Goal: Task Accomplishment & Management: Complete application form

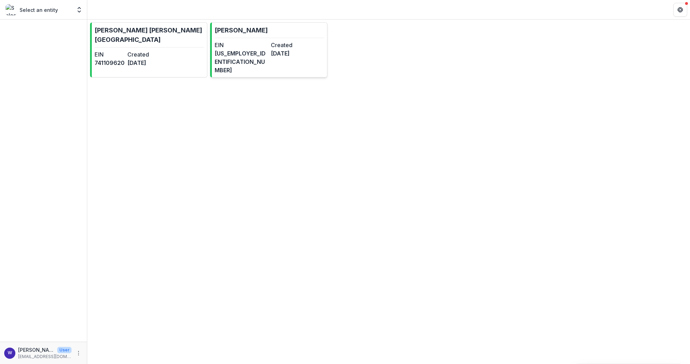
click at [271, 45] on dt "Created" at bounding box center [297, 45] width 53 height 8
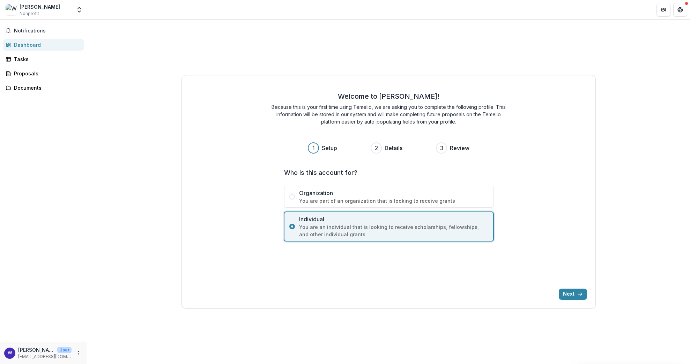
click at [63, 11] on div "[PERSON_NAME] Nonprofit" at bounding box center [39, 10] width 66 height 14
click at [76, 10] on icon "Open entity switcher" at bounding box center [79, 9] width 7 height 7
click at [48, 36] on div "[PERSON_NAME] [PERSON_NAME][GEOGRAPHIC_DATA]" at bounding box center [52, 38] width 70 height 7
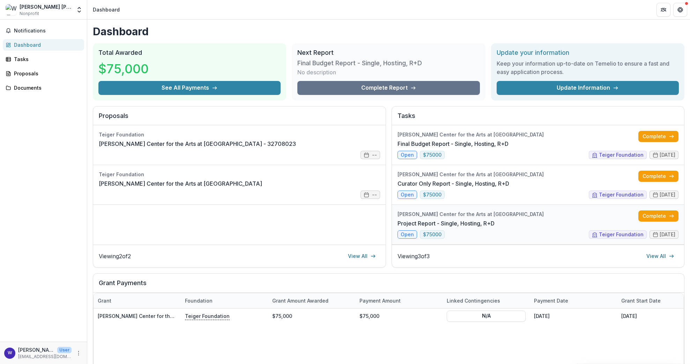
click at [494, 222] on link "Project Report - Single, Hosting, R+D" at bounding box center [445, 223] width 97 height 8
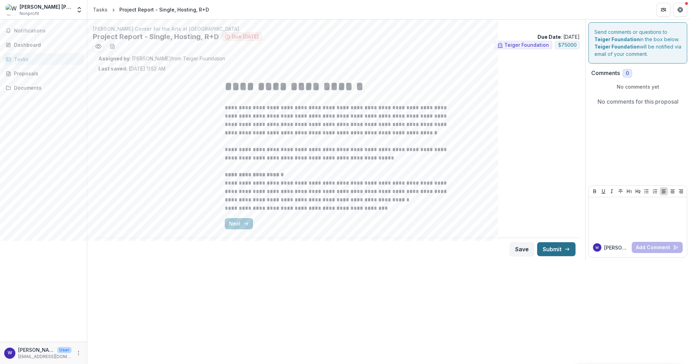
click at [558, 247] on button "Submit" at bounding box center [556, 249] width 38 height 14
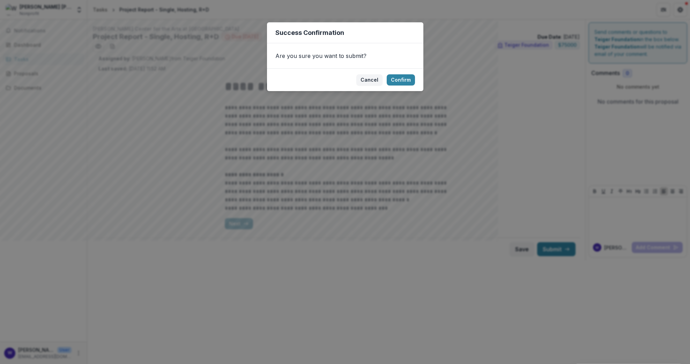
click at [392, 58] on div "Success Confirmation Are you sure you want to submit? Cancel Confirm" at bounding box center [345, 182] width 690 height 364
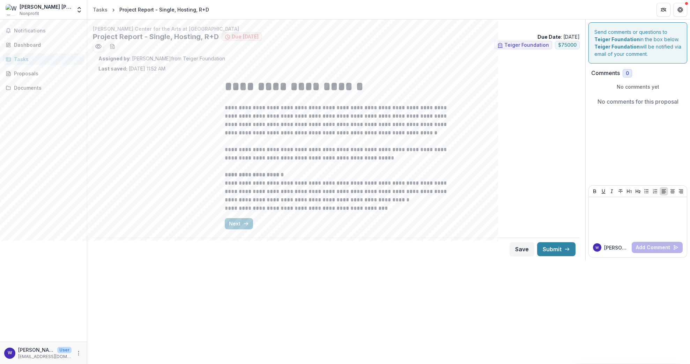
click at [234, 217] on div "**********" at bounding box center [336, 153] width 223 height 163
click at [235, 219] on button "Next" at bounding box center [239, 223] width 28 height 11
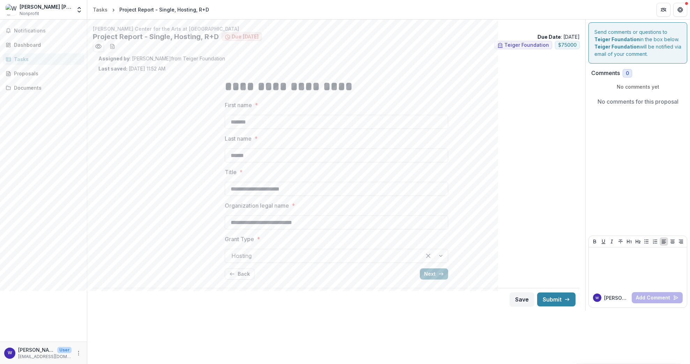
click at [434, 270] on button "Next" at bounding box center [434, 273] width 28 height 11
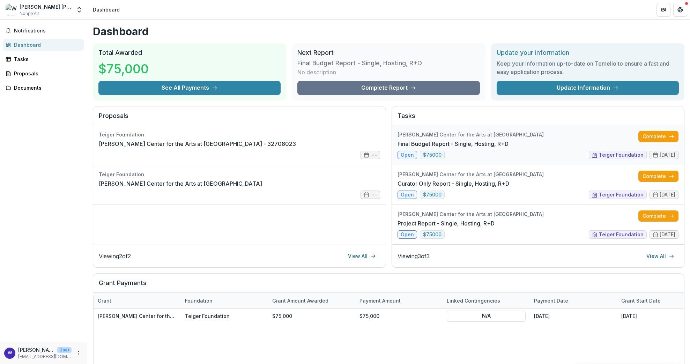
click at [508, 140] on link "Final Budget Report - Single, Hosting, R+D" at bounding box center [452, 144] width 111 height 8
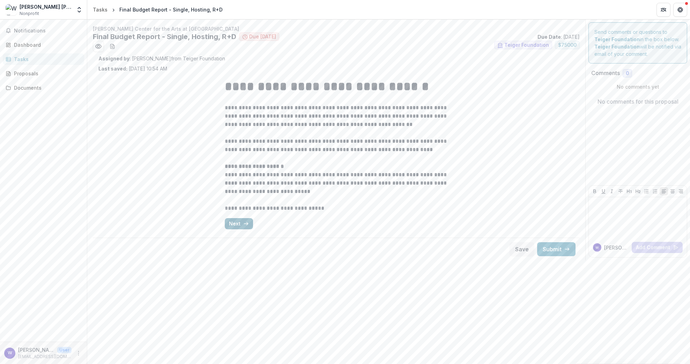
click at [240, 225] on button "Next" at bounding box center [239, 223] width 28 height 11
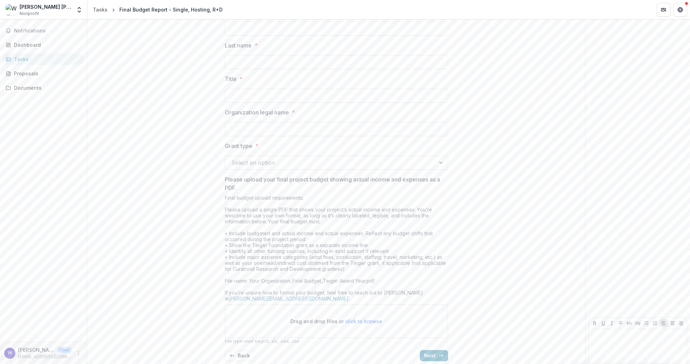
scroll to position [121, 0]
